Goal: Task Accomplishment & Management: Manage account settings

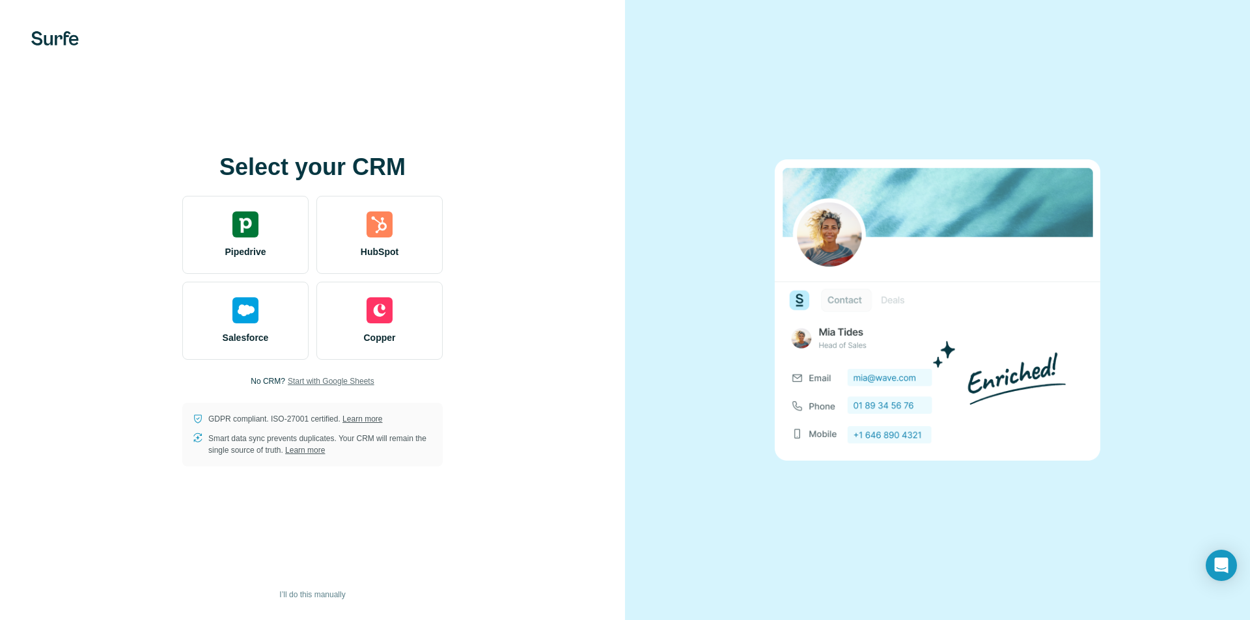
click at [357, 383] on span "Start with Google Sheets" at bounding box center [331, 382] width 87 height 12
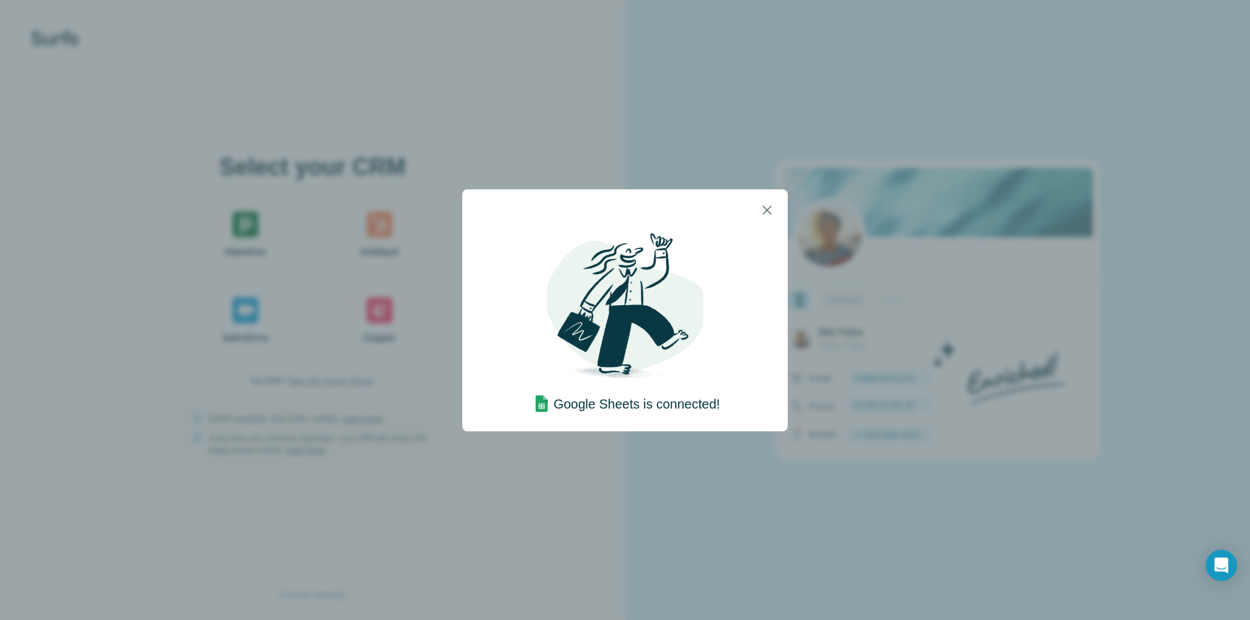
click at [629, 167] on div "Google Sheets is connected!" at bounding box center [625, 310] width 1250 height 620
click at [759, 210] on icon "button" at bounding box center [767, 210] width 16 height 16
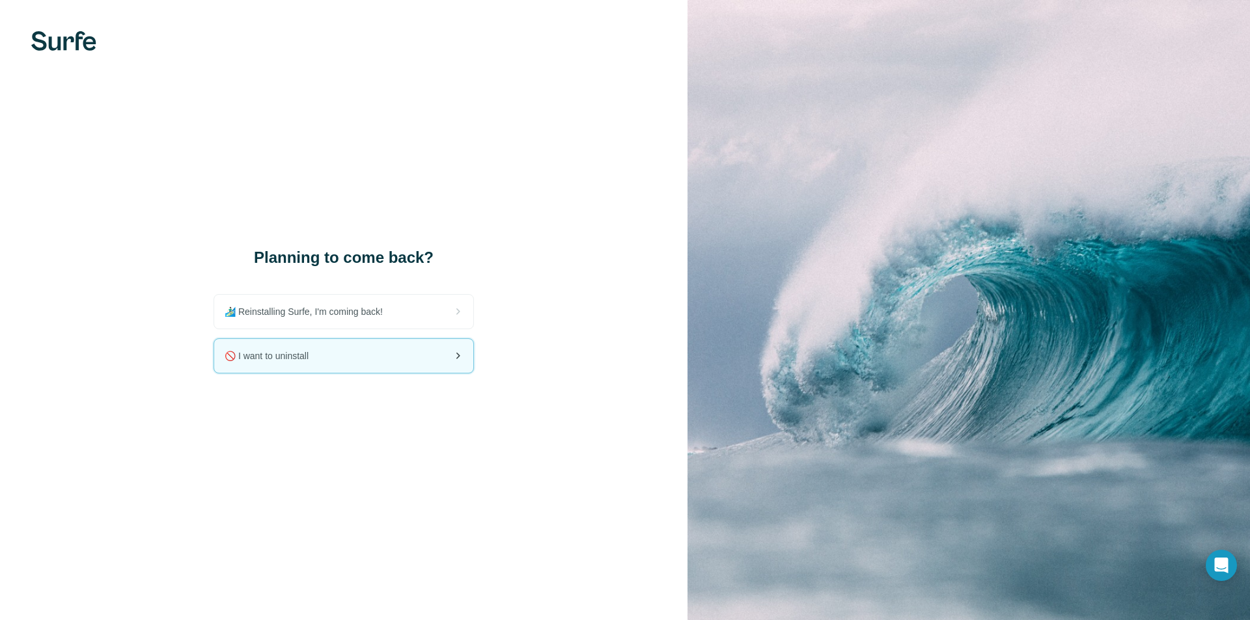
click at [411, 361] on div "🚫 I want to uninstall" at bounding box center [343, 356] width 259 height 34
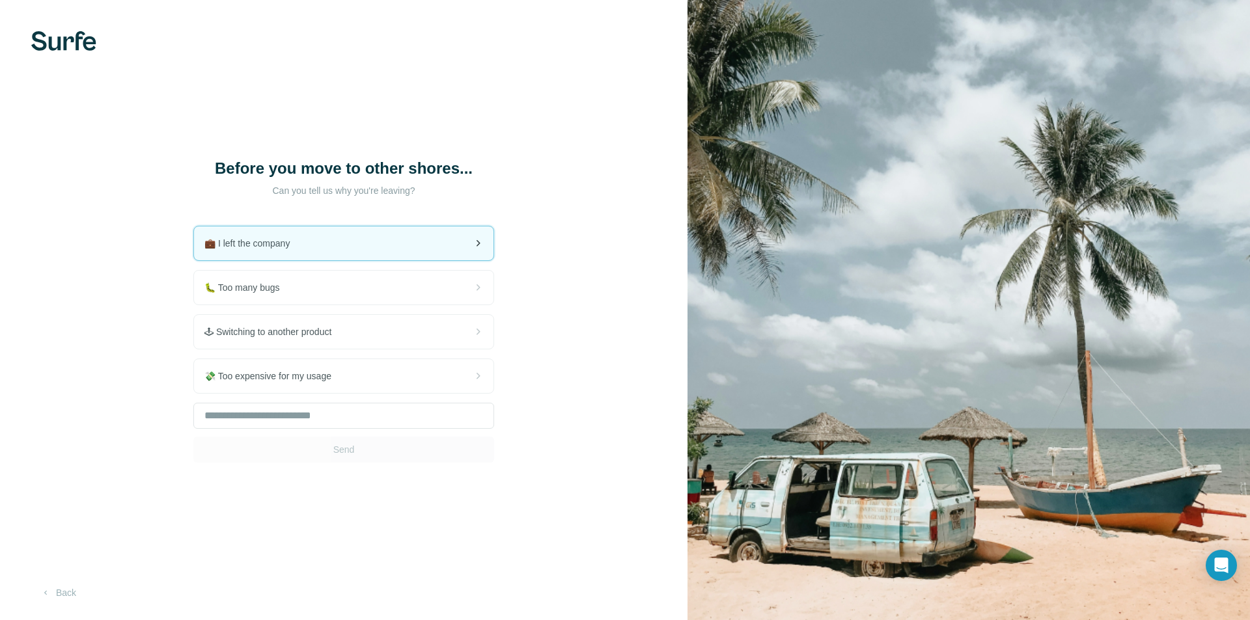
click at [408, 260] on div "💼 I left the company" at bounding box center [343, 244] width 299 height 34
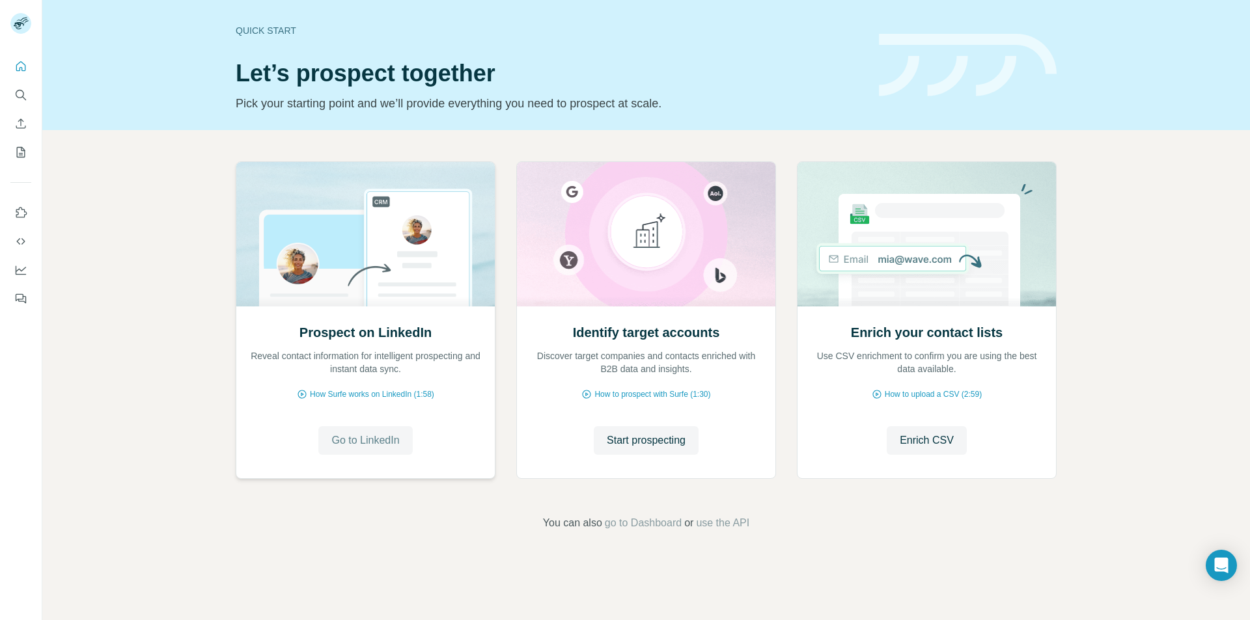
click at [389, 439] on span "Go to LinkedIn" at bounding box center [365, 441] width 68 height 16
